Goal: Complete application form

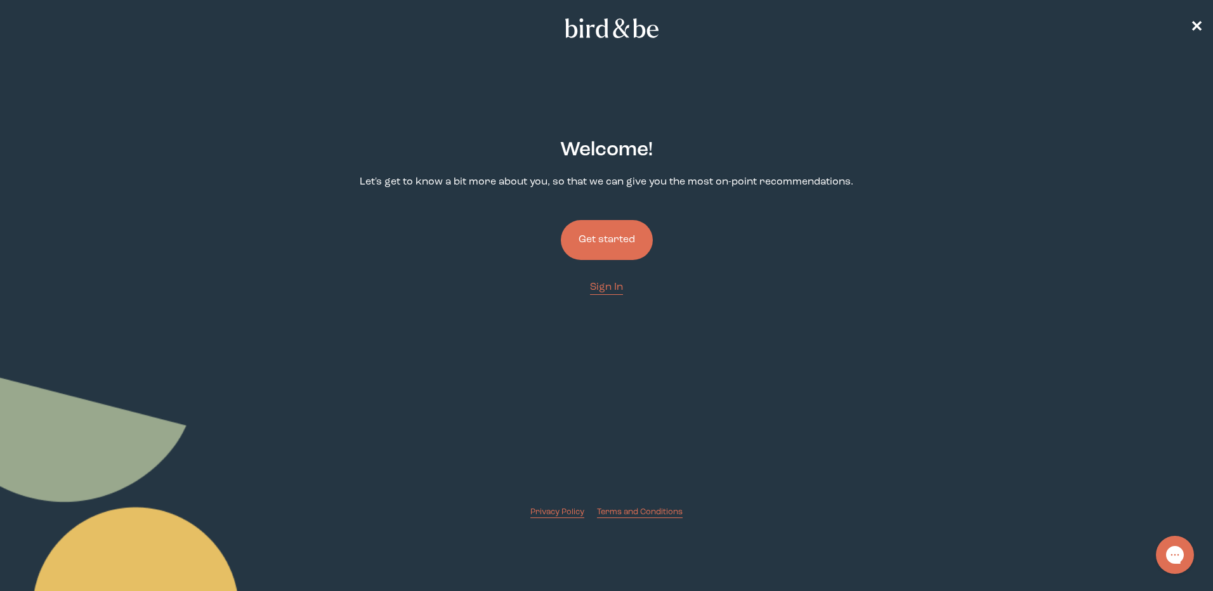
click at [611, 235] on button "Get started" at bounding box center [607, 240] width 92 height 40
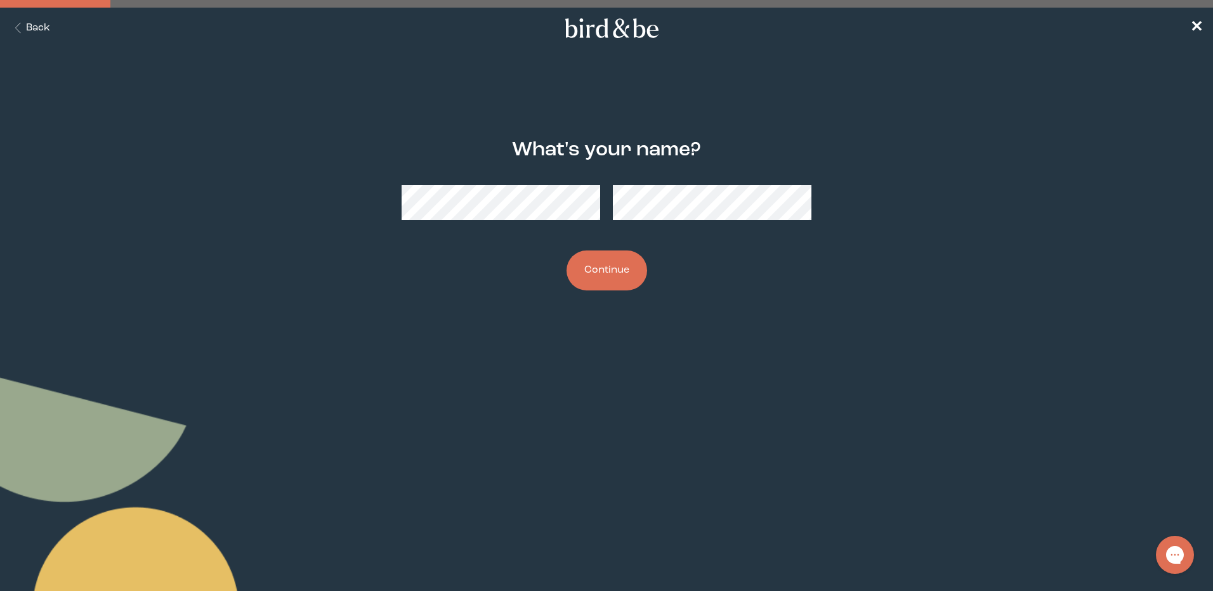
click at [603, 268] on button "Continue" at bounding box center [606, 271] width 81 height 40
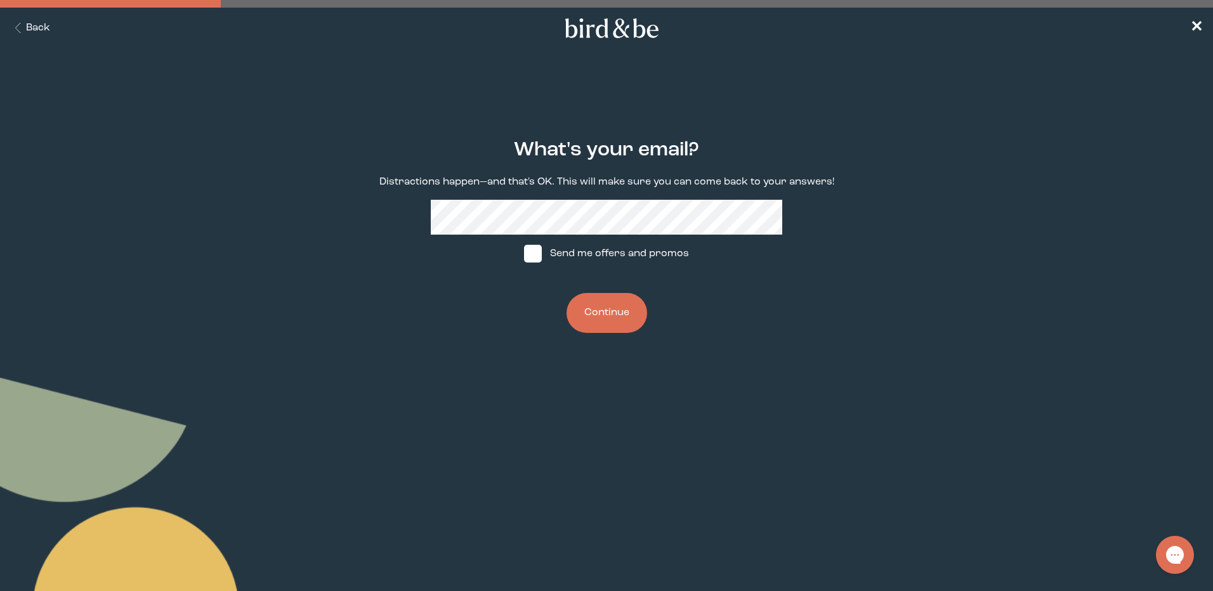
click at [566, 293] on button "Continue" at bounding box center [606, 313] width 81 height 40
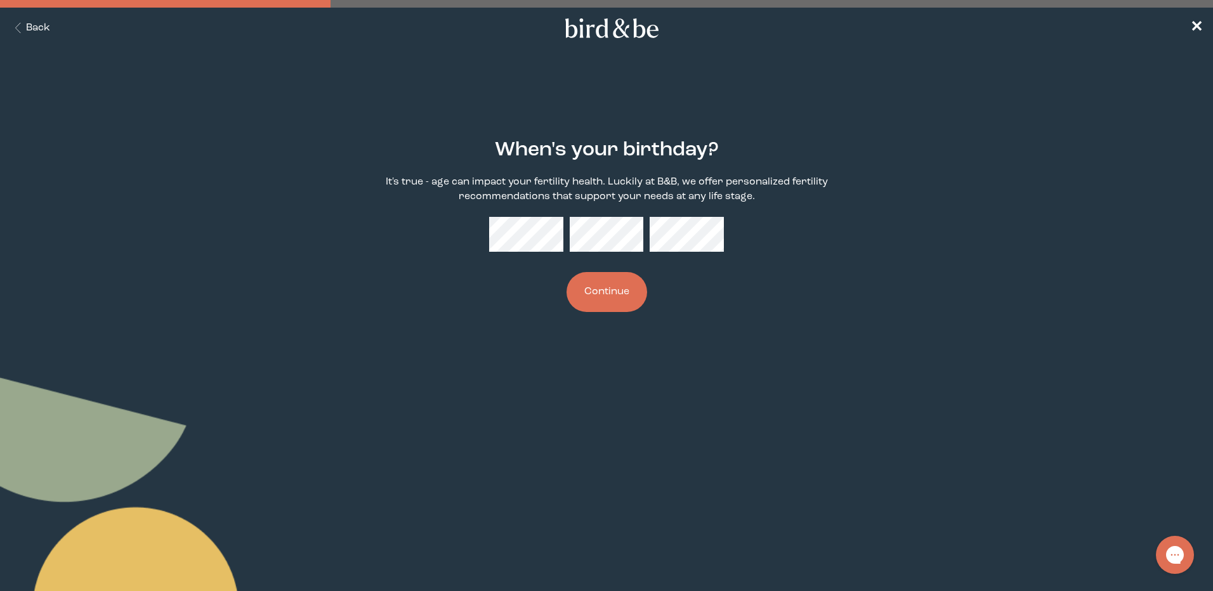
click at [619, 289] on button "Continue" at bounding box center [606, 292] width 81 height 40
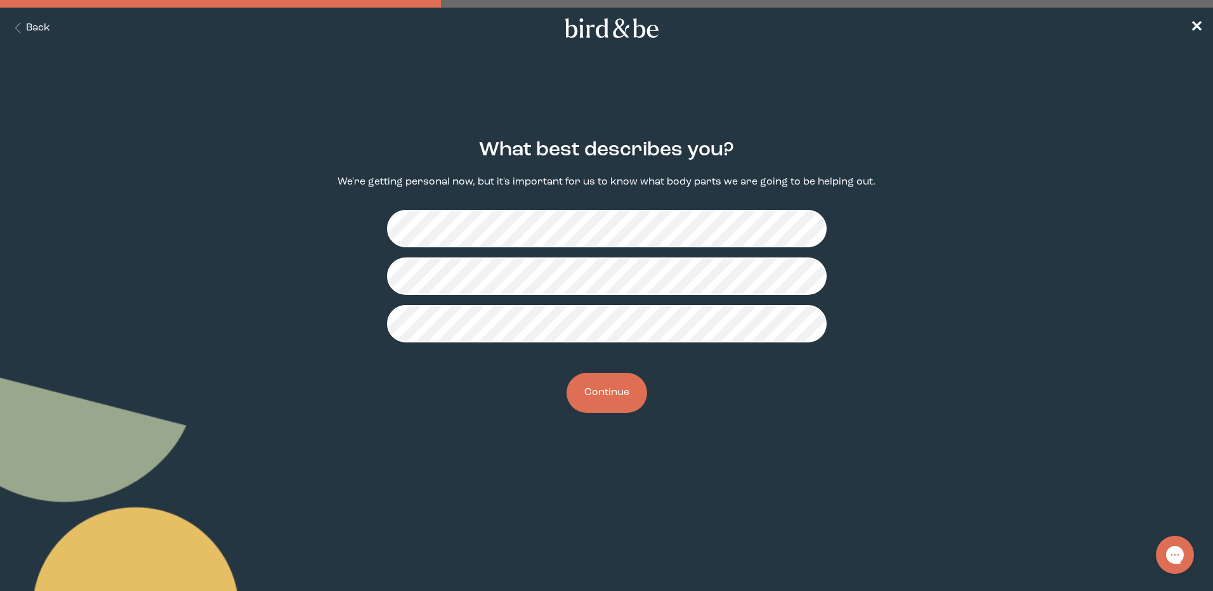
click at [615, 391] on button "Continue" at bounding box center [606, 393] width 81 height 40
click at [632, 391] on button "Continue" at bounding box center [606, 393] width 81 height 40
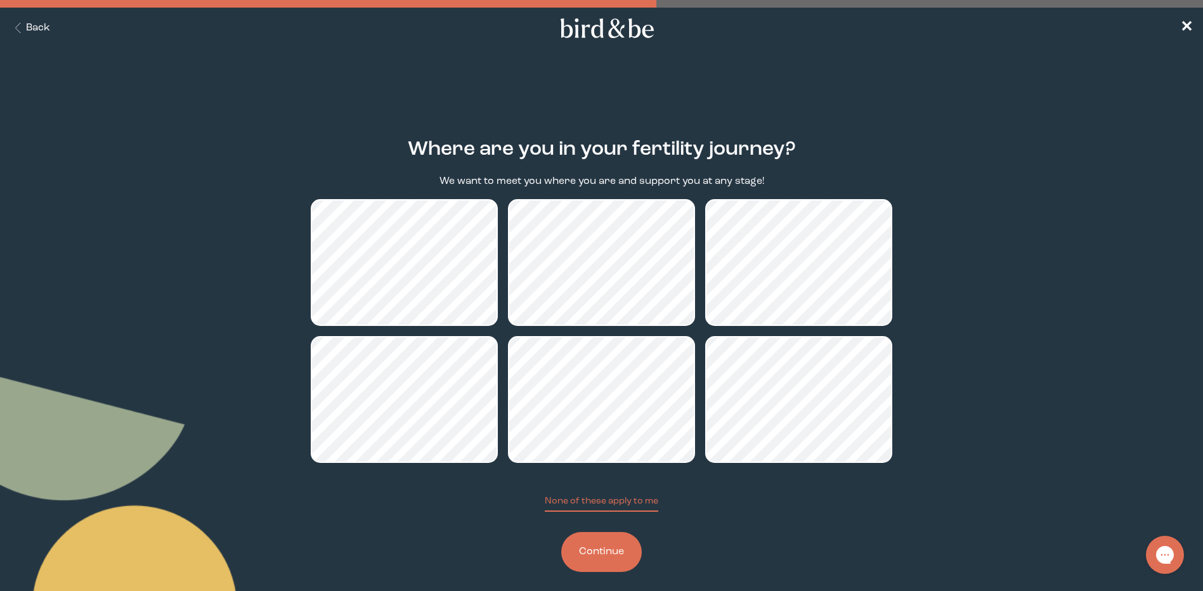
click at [599, 550] on button "Continue" at bounding box center [601, 552] width 81 height 40
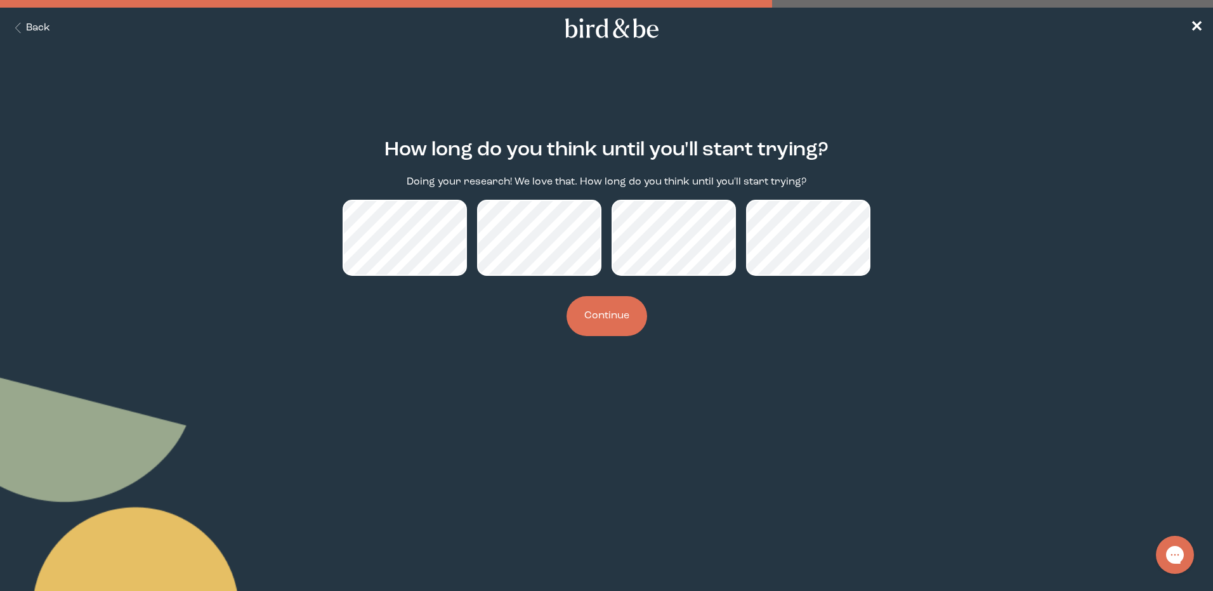
click at [609, 319] on button "Continue" at bounding box center [606, 316] width 81 height 40
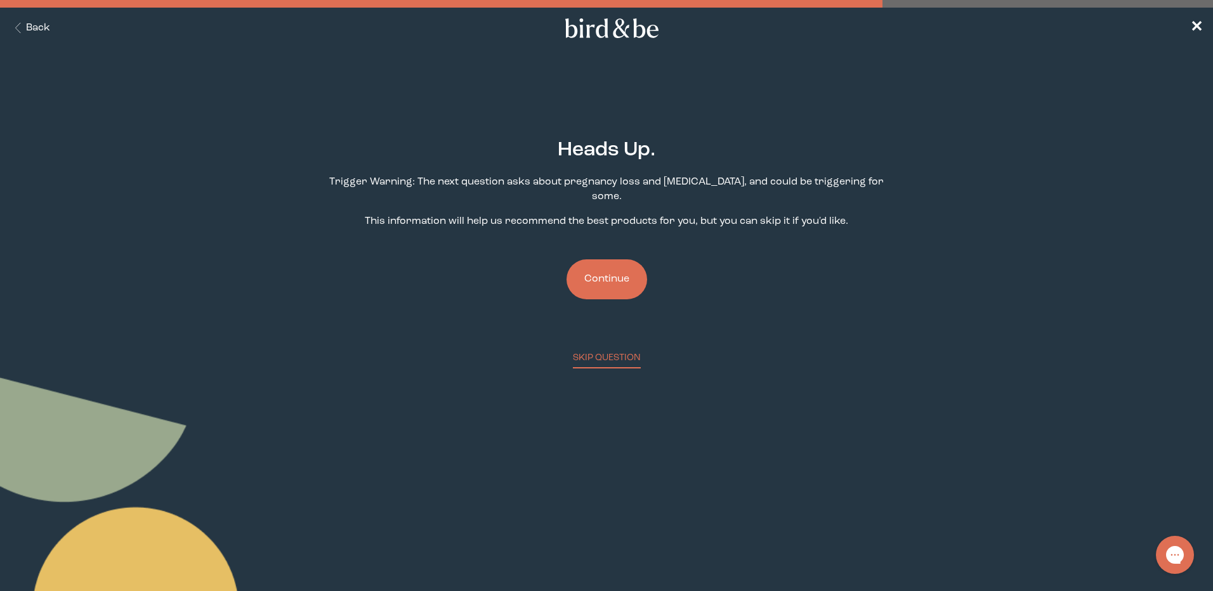
click at [616, 259] on button "Continue" at bounding box center [606, 279] width 81 height 40
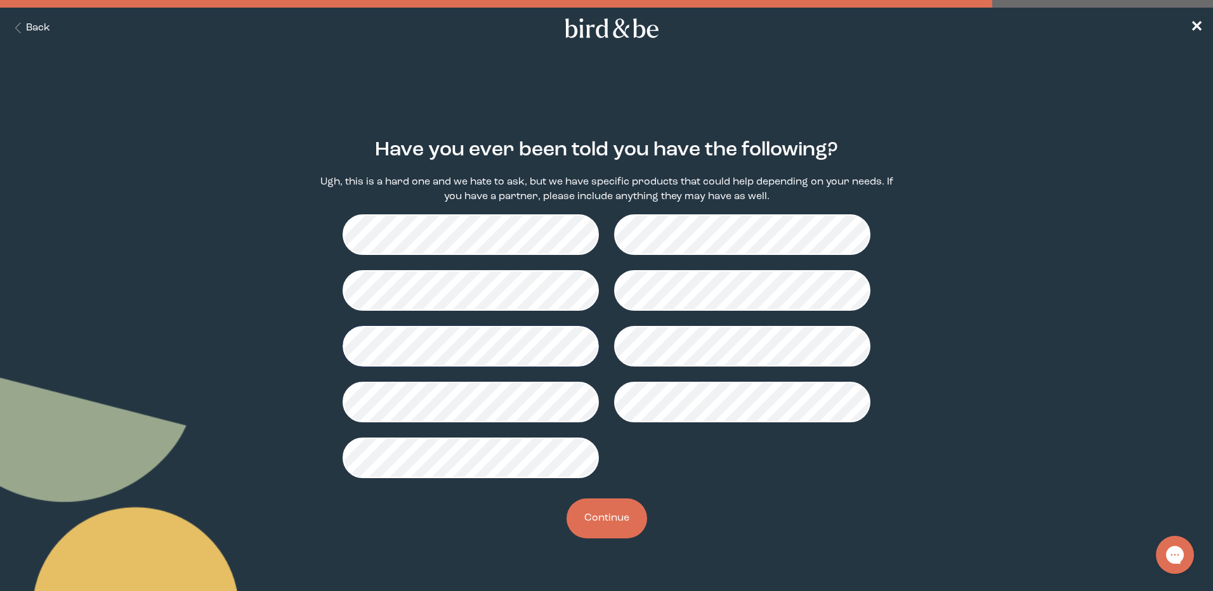
click at [626, 521] on button "Continue" at bounding box center [606, 519] width 81 height 40
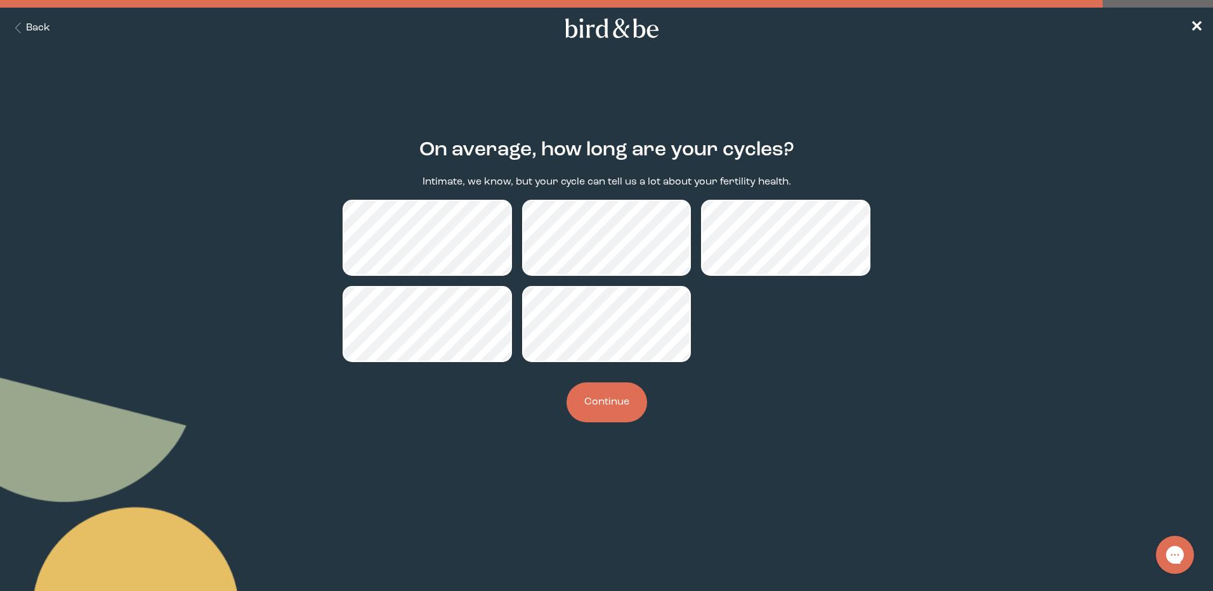
click at [602, 408] on button "Continue" at bounding box center [606, 403] width 81 height 40
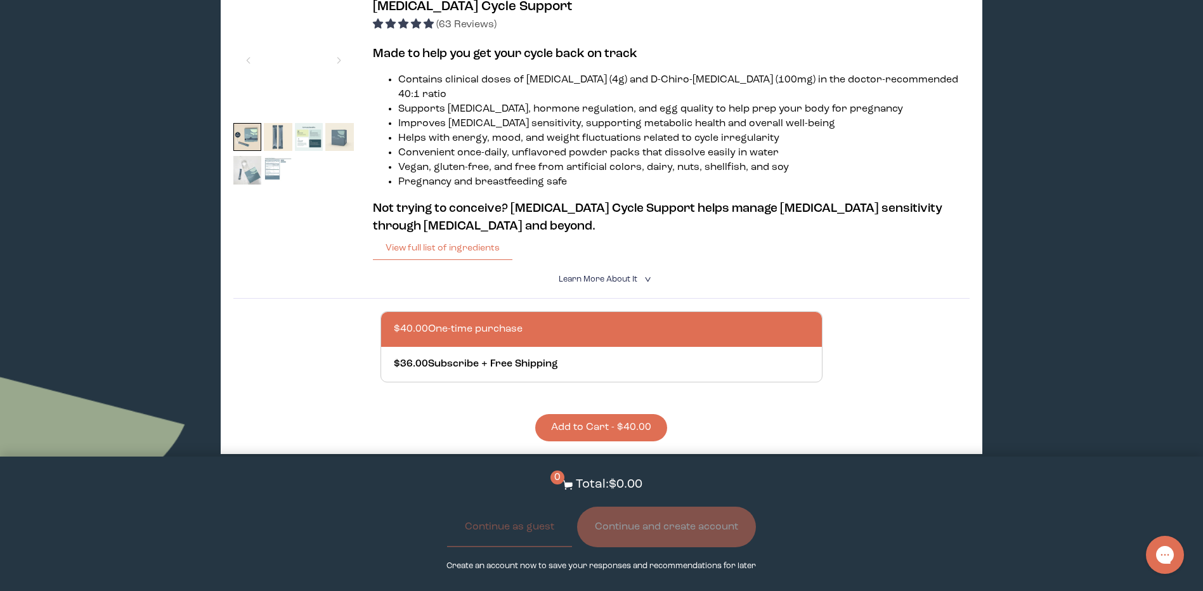
scroll to position [254, 0]
